Goal: Use online tool/utility: Utilize a website feature to perform a specific function

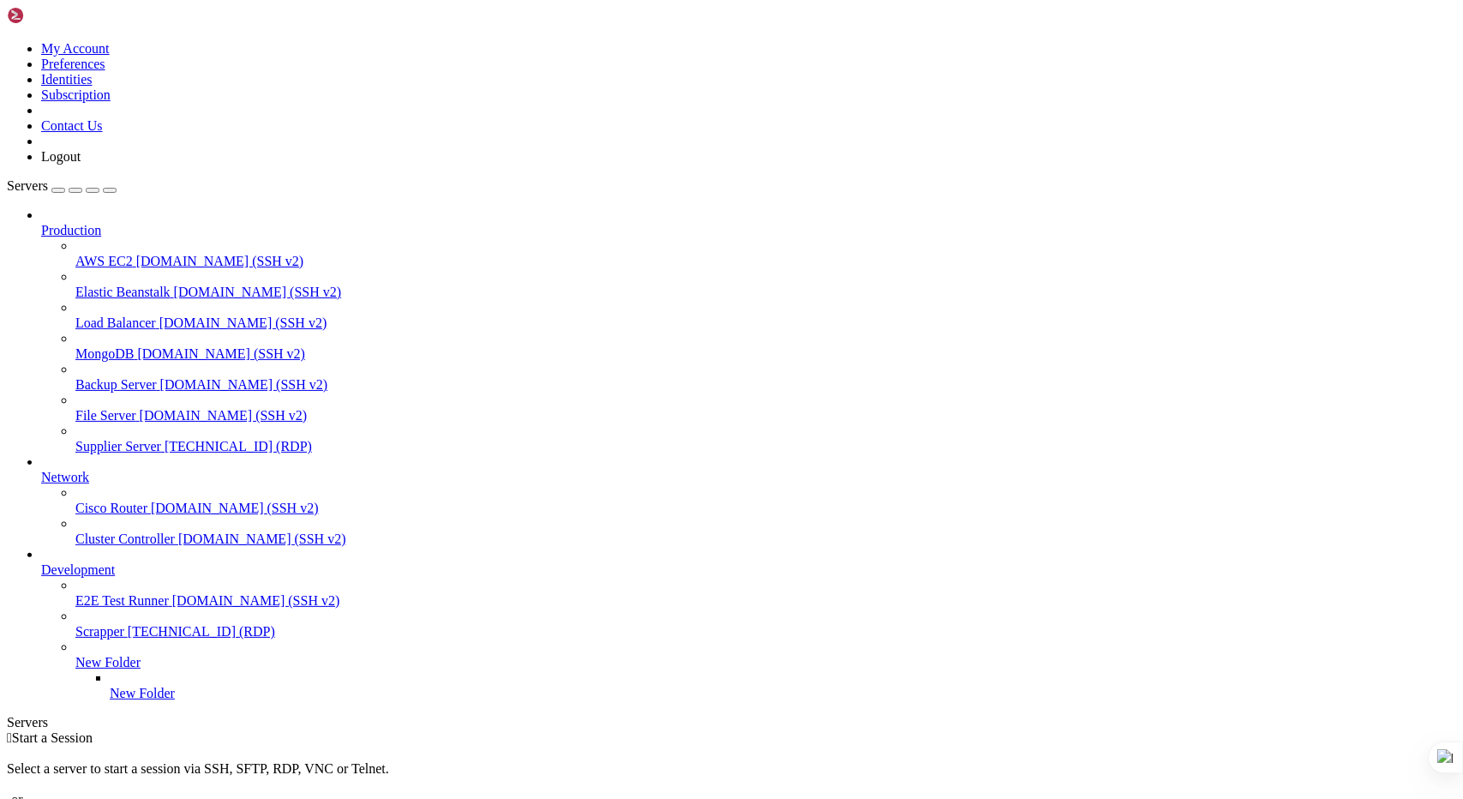
click at [165, 439] on span "[TECHNICAL_ID] (RDP)" at bounding box center [238, 446] width 147 height 15
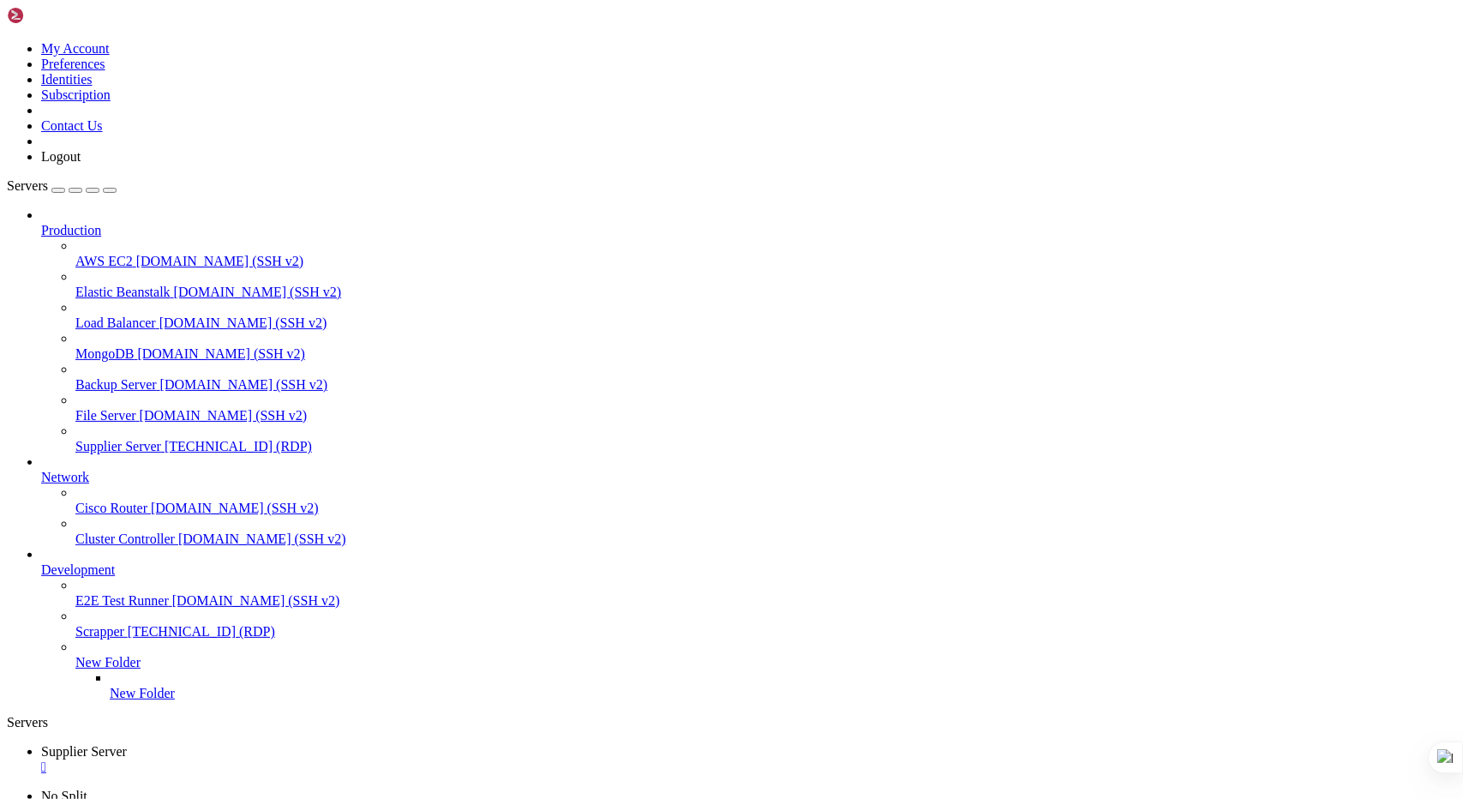
drag, startPoint x: 1251, startPoint y: 1033, endPoint x: 1253, endPoint y: 1155, distance: 121.8
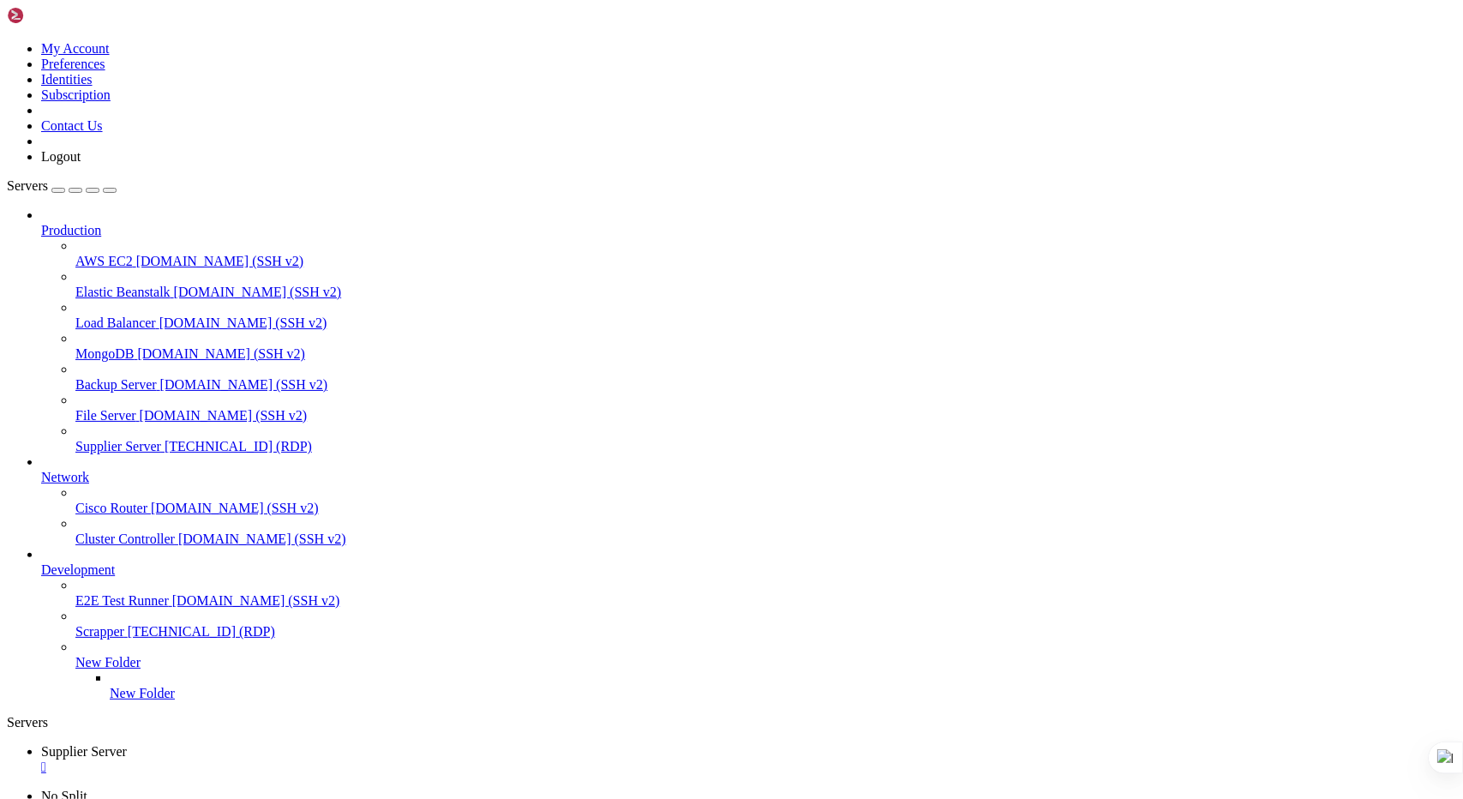
drag, startPoint x: 618, startPoint y: 966, endPoint x: 527, endPoint y: 964, distance: 90.9
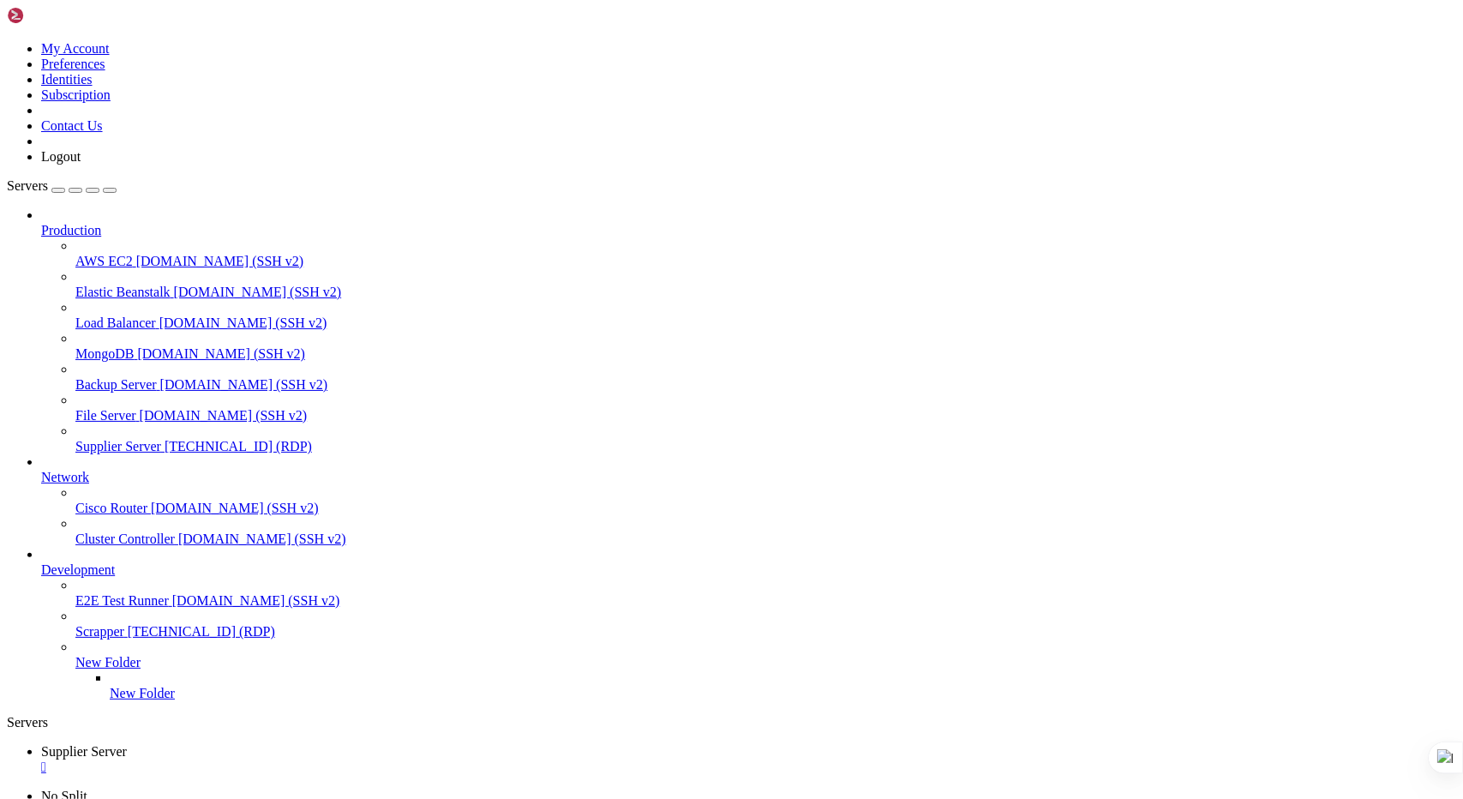
drag, startPoint x: 620, startPoint y: 966, endPoint x: 527, endPoint y: 967, distance: 92.6
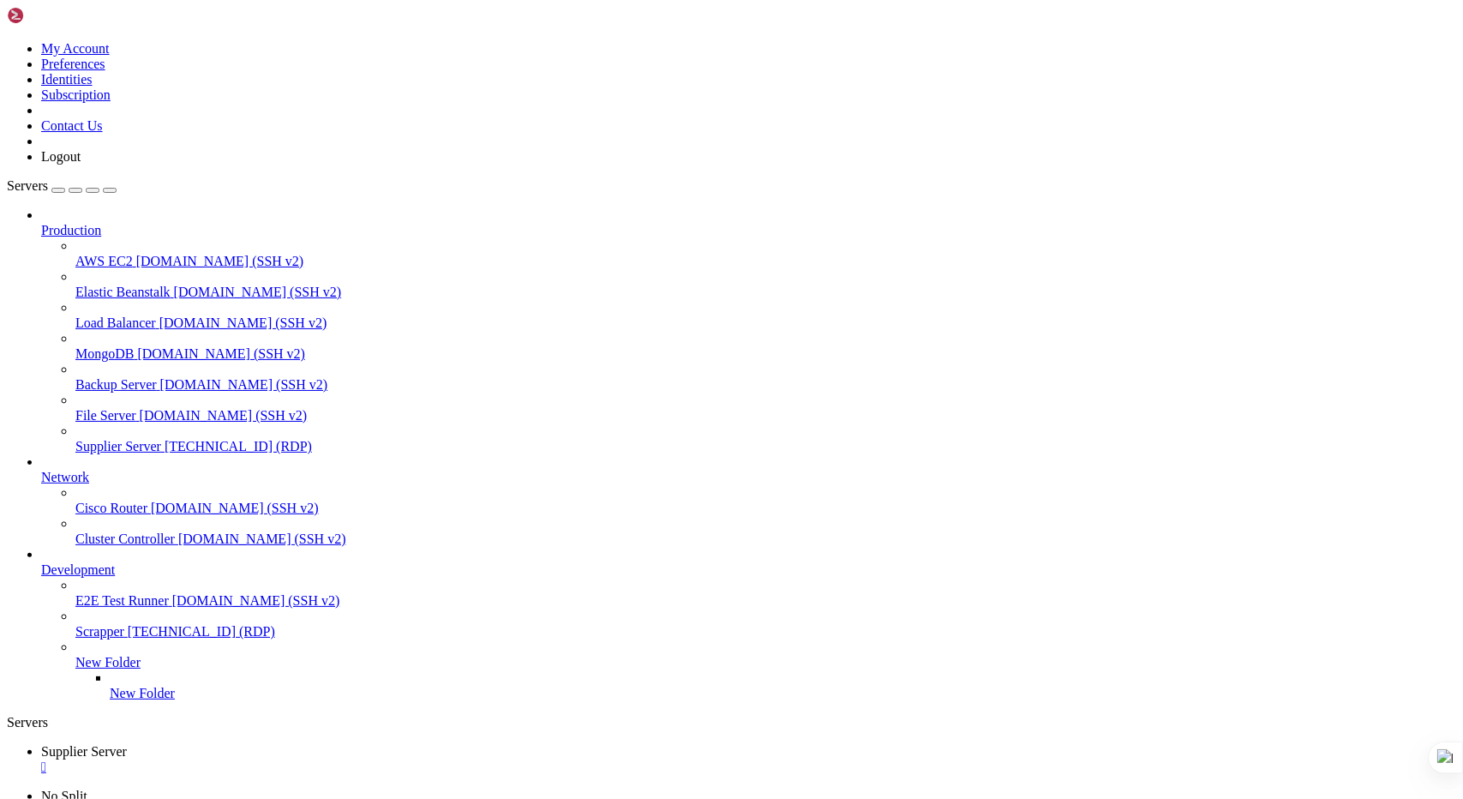
drag, startPoint x: 1253, startPoint y: 1032, endPoint x: 1253, endPoint y: 1114, distance: 81.4
drag, startPoint x: 1253, startPoint y: 1118, endPoint x: 1253, endPoint y: 1127, distance: 9.4
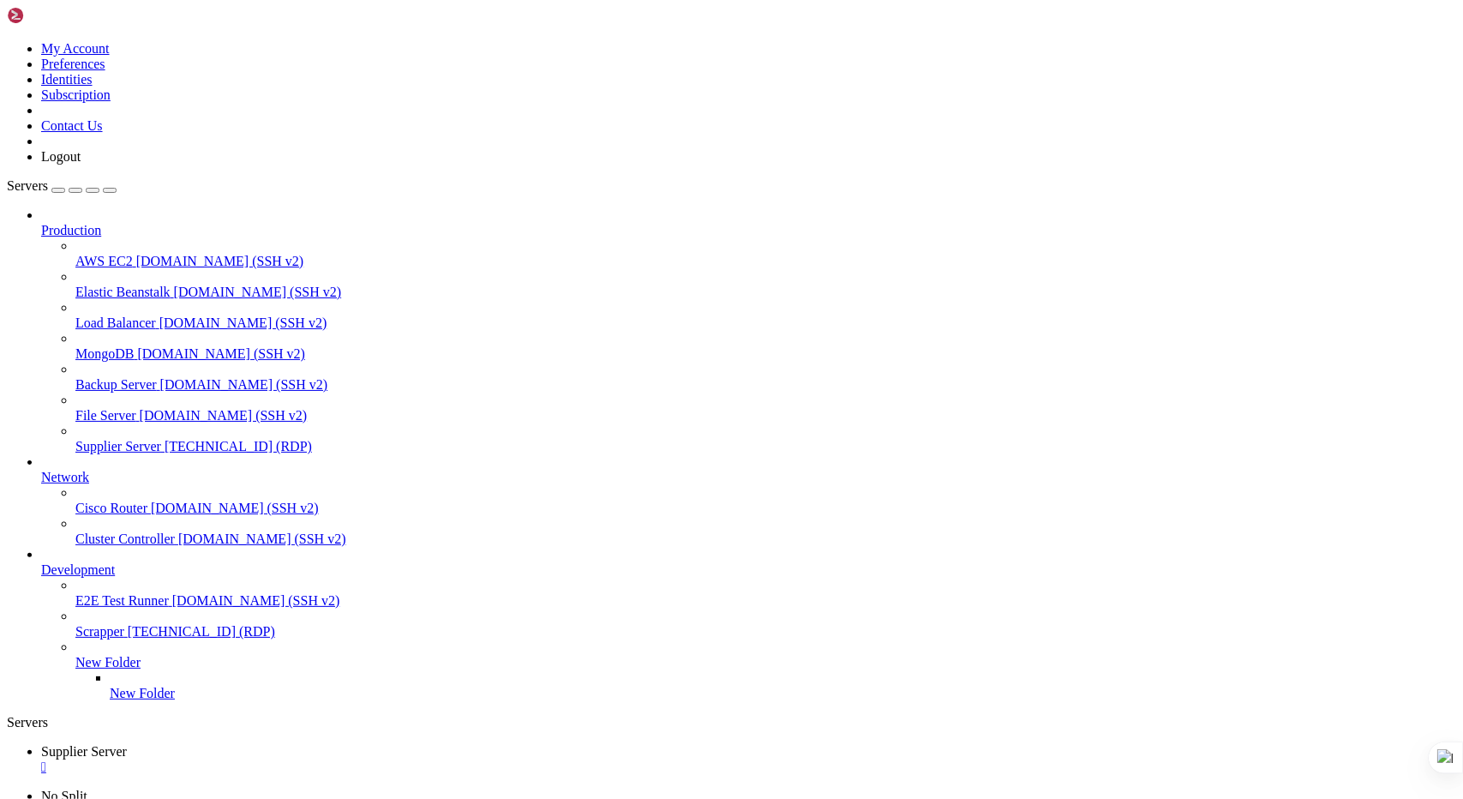
drag, startPoint x: 1246, startPoint y: 209, endPoint x: 1463, endPoint y: 275, distance: 225.9
click at [1463, 275] on div at bounding box center [1463, 399] width 1 height 799
drag, startPoint x: 1253, startPoint y: 1116, endPoint x: 1248, endPoint y: 1102, distance: 14.6
drag, startPoint x: 1245, startPoint y: 1122, endPoint x: 1246, endPoint y: 1306, distance: 184.3
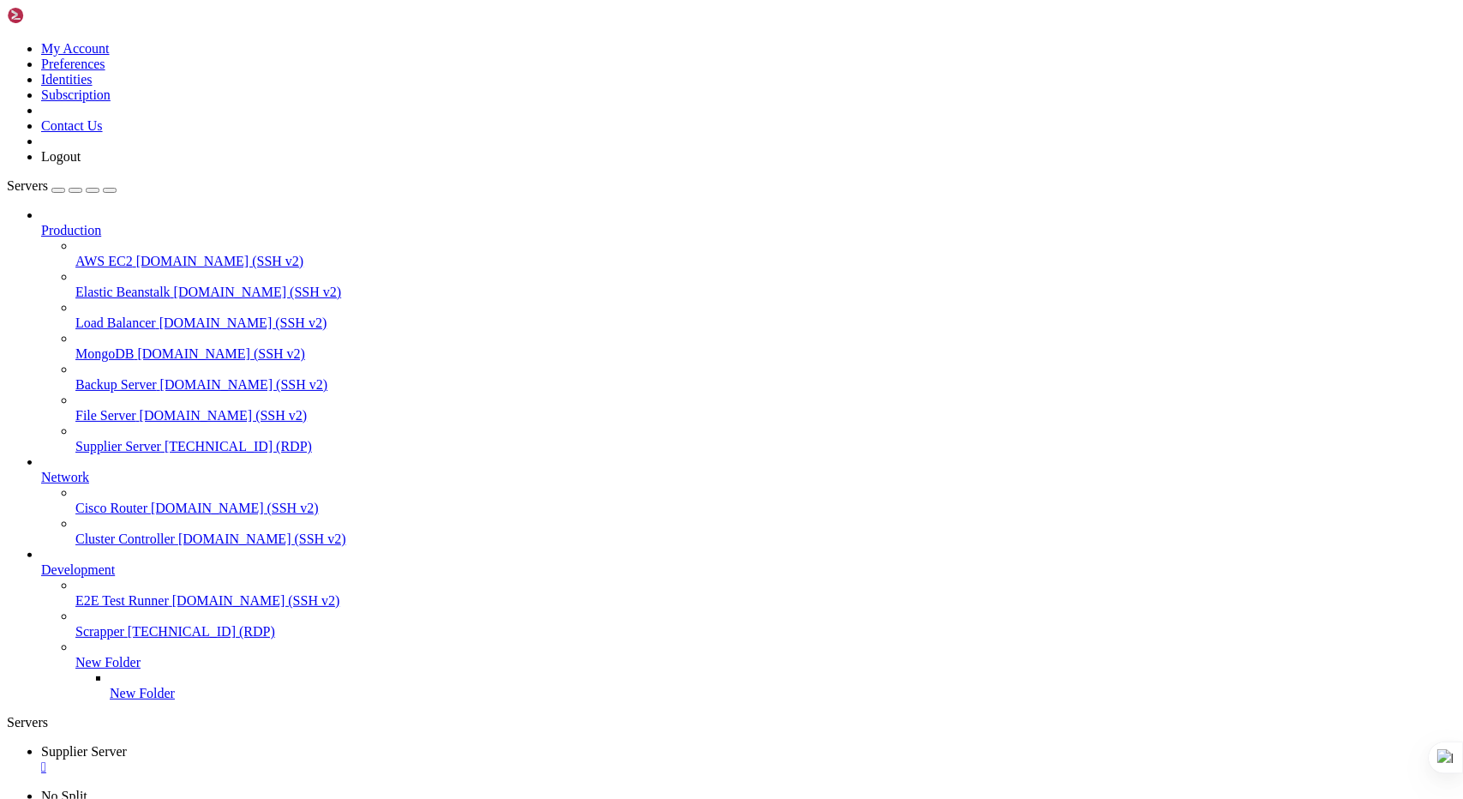
drag, startPoint x: 1248, startPoint y: 1279, endPoint x: 1252, endPoint y: 1347, distance: 67.9
drag, startPoint x: 1250, startPoint y: 1347, endPoint x: 1253, endPoint y: 1455, distance: 108.1
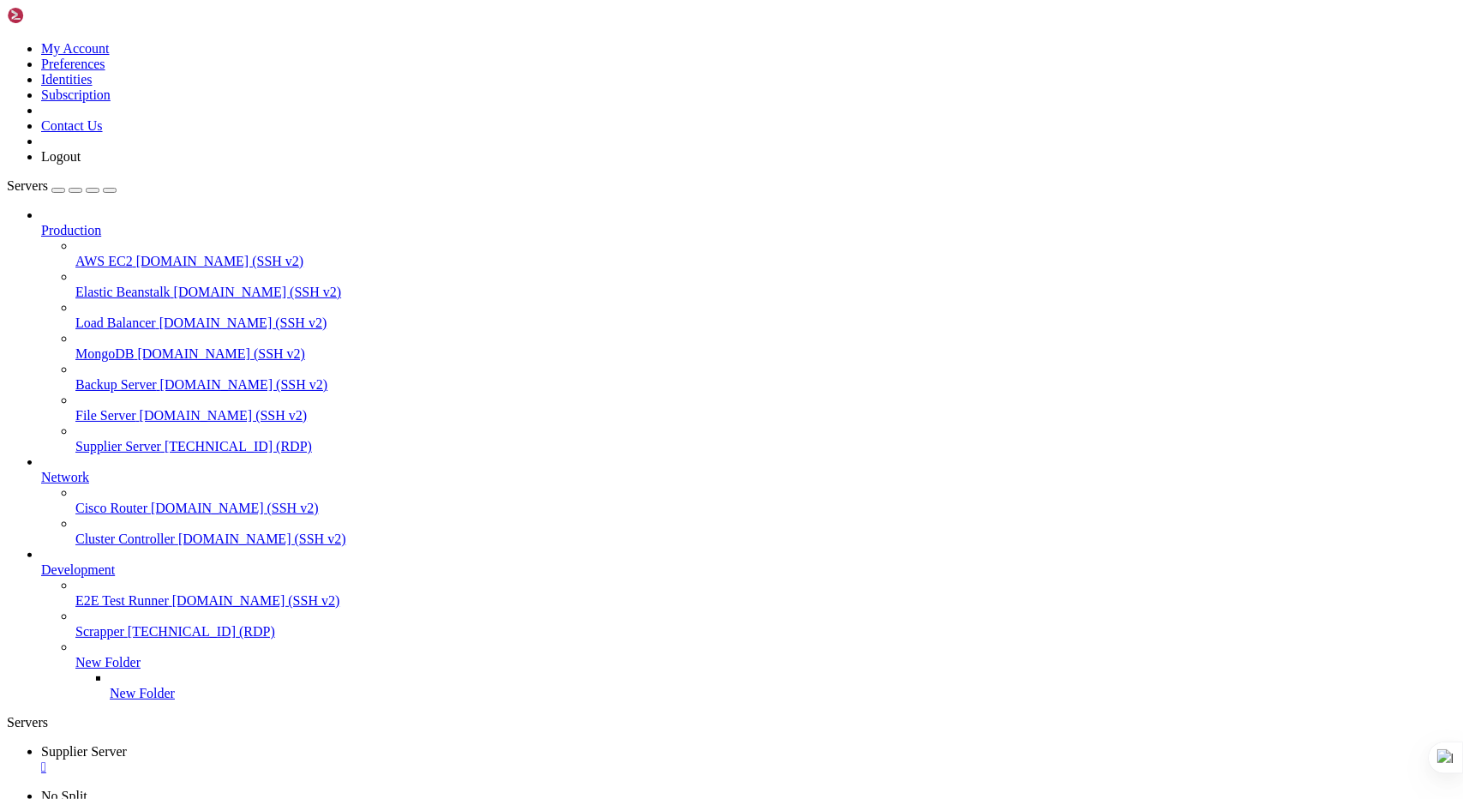
drag, startPoint x: 1253, startPoint y: 1457, endPoint x: 1253, endPoint y: 1544, distance: 87.4
drag, startPoint x: 1246, startPoint y: 1531, endPoint x: 1246, endPoint y: 1445, distance: 86.6
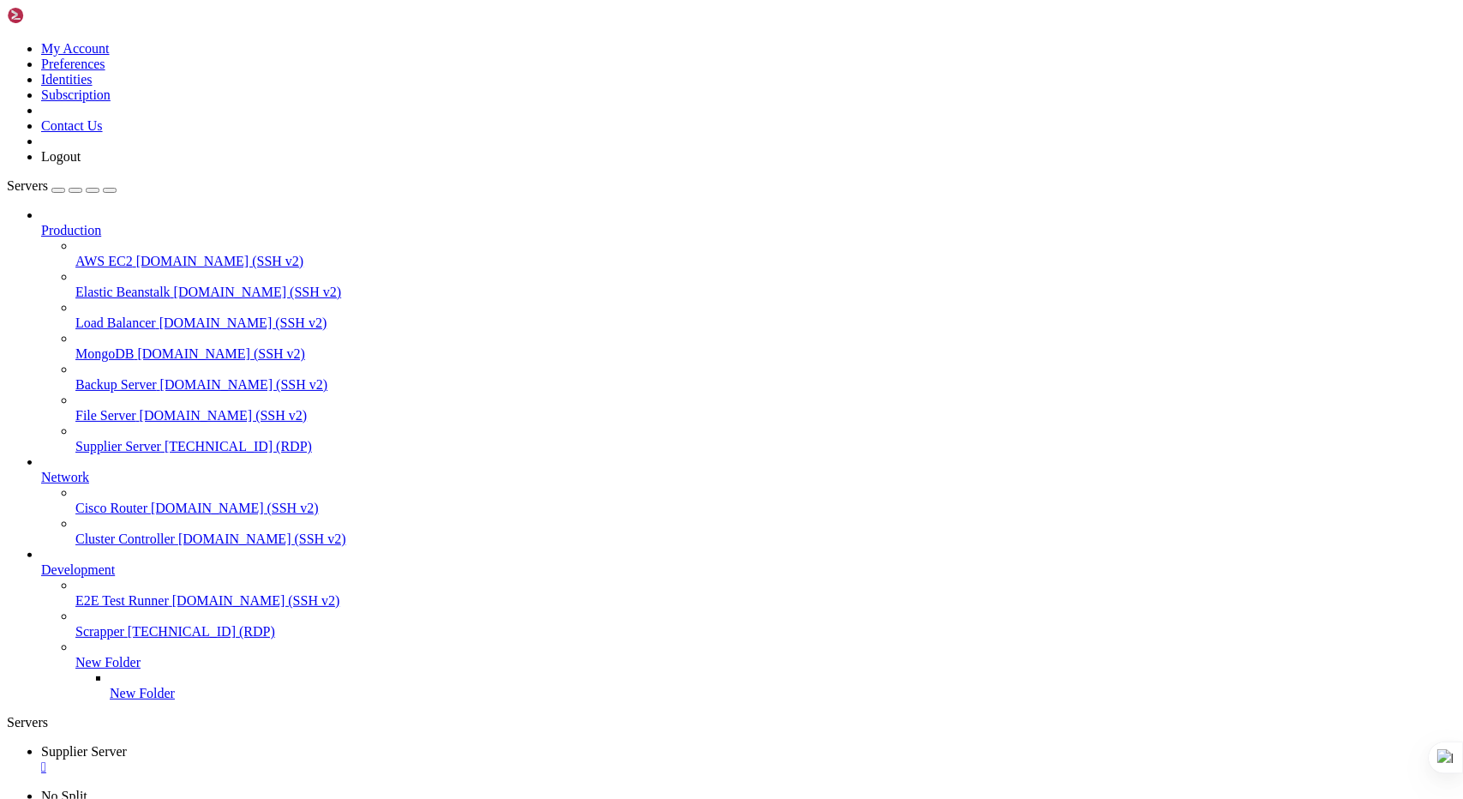
drag, startPoint x: 1248, startPoint y: 1450, endPoint x: 1254, endPoint y: 1316, distance: 133.9
drag, startPoint x: 1252, startPoint y: 1300, endPoint x: 1254, endPoint y: 1079, distance: 221.2
drag, startPoint x: 1250, startPoint y: 1079, endPoint x: 1254, endPoint y: 1191, distance: 111.5
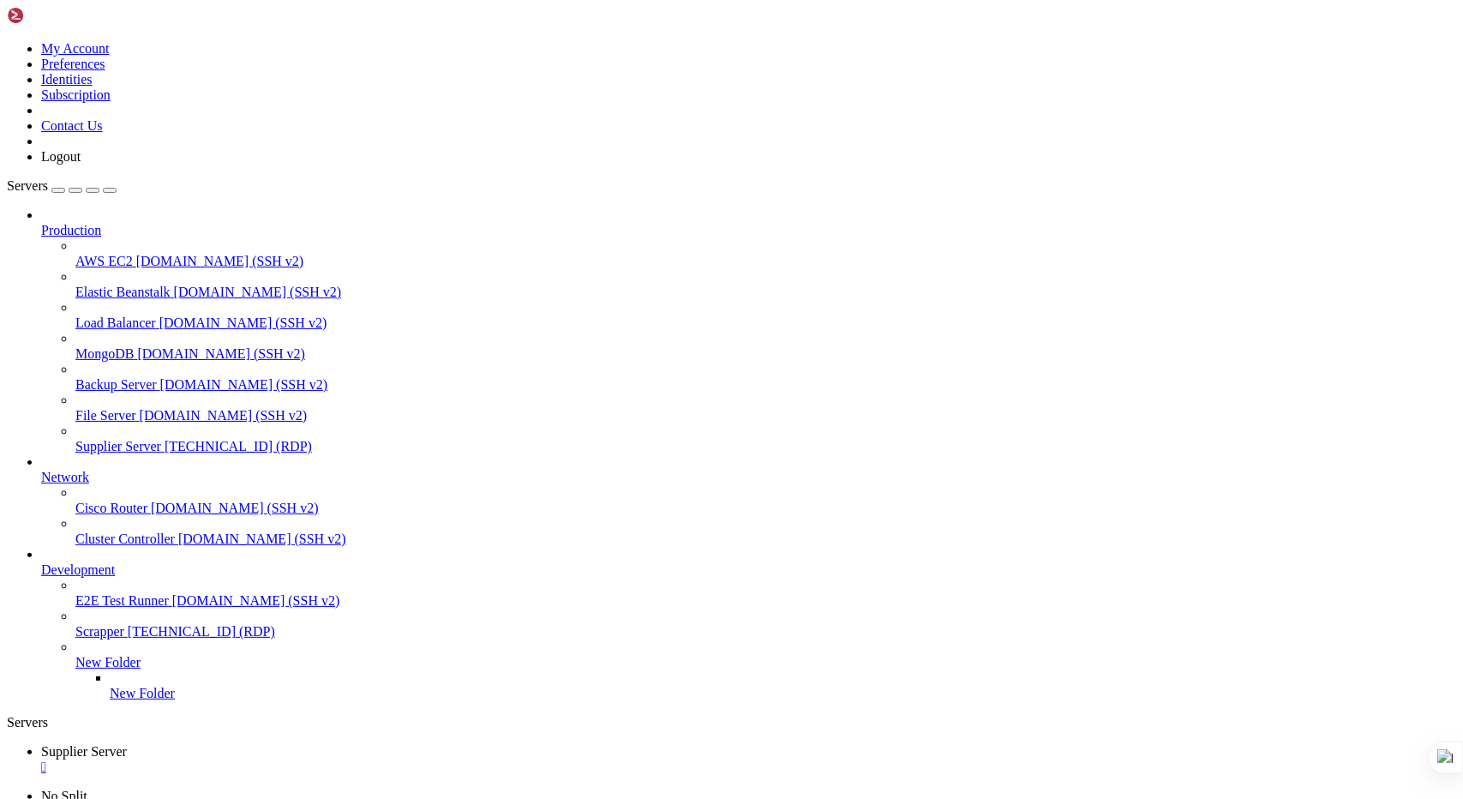
drag, startPoint x: 619, startPoint y: 961, endPoint x: 530, endPoint y: 965, distance: 89.3
